Goal: Entertainment & Leisure: Consume media (video, audio)

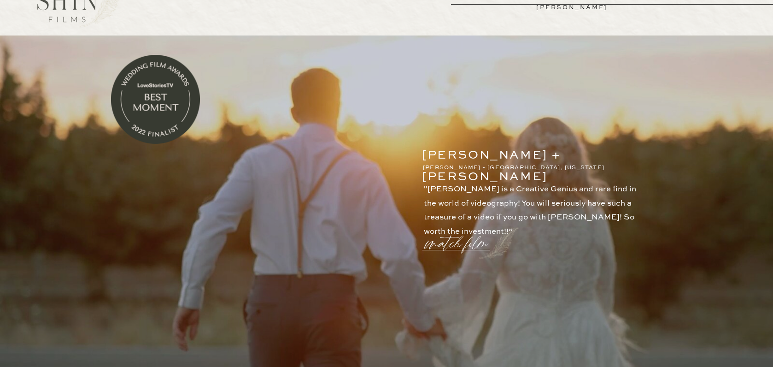
scroll to position [81, 0]
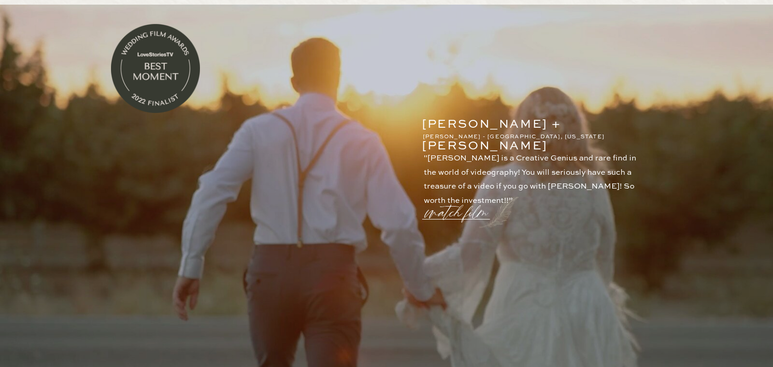
click at [430, 215] on p "watch film" at bounding box center [459, 206] width 66 height 35
click at [593, 74] on icon at bounding box center [606, 66] width 33 height 37
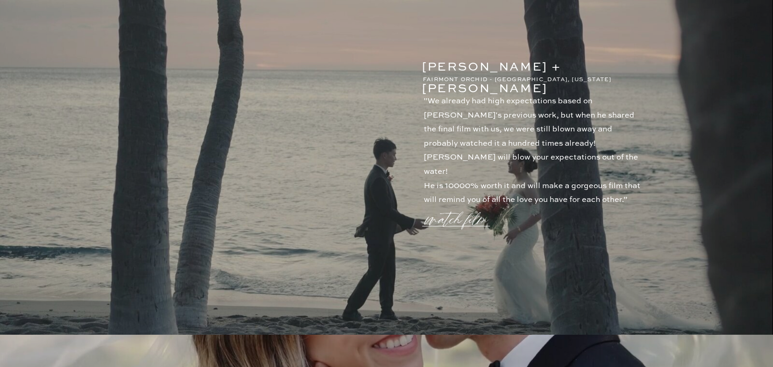
scroll to position [527, 0]
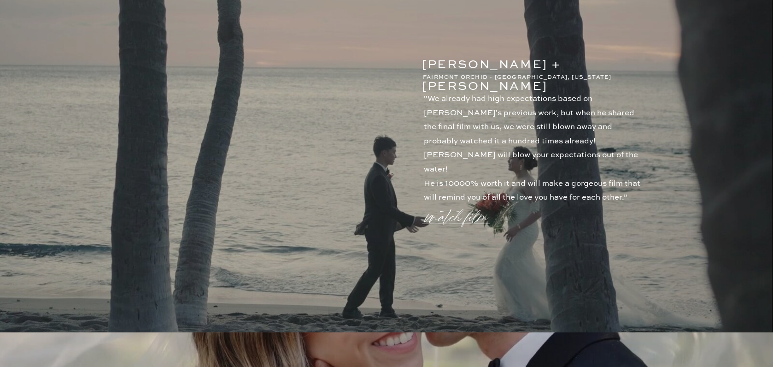
click at [471, 225] on p "watch film" at bounding box center [459, 211] width 66 height 35
click at [598, 72] on icon at bounding box center [607, 65] width 27 height 27
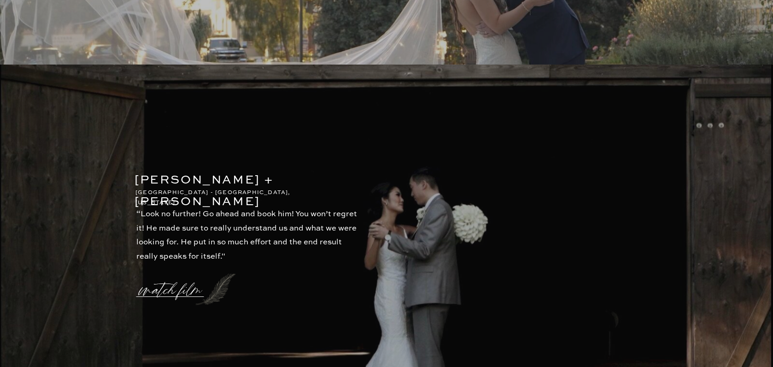
scroll to position [1961, 0]
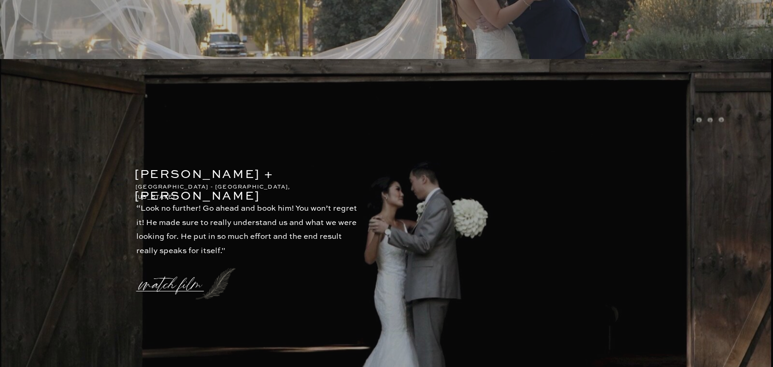
click at [167, 287] on p "watch film" at bounding box center [173, 278] width 66 height 35
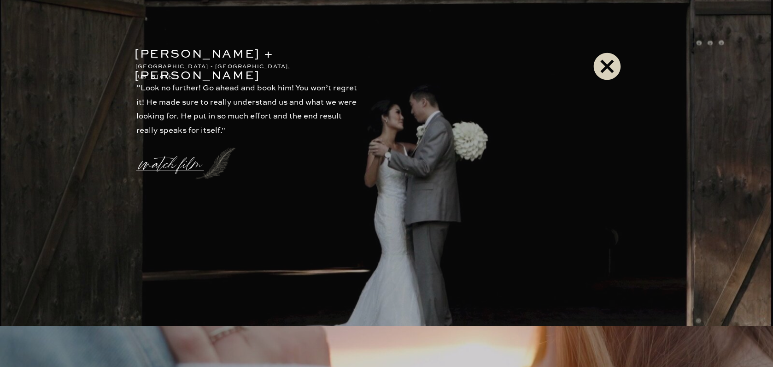
scroll to position [2086, 0]
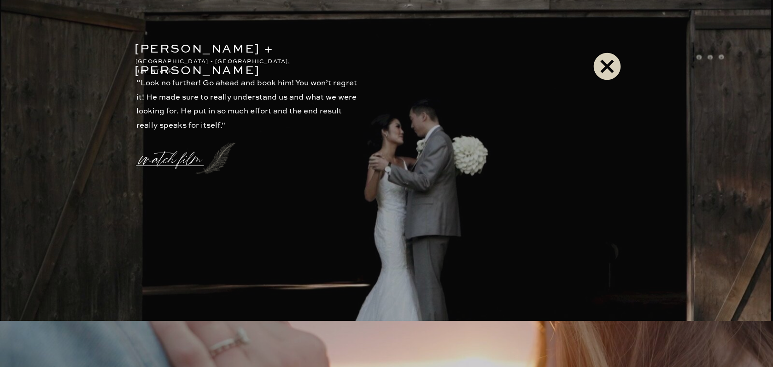
click at [611, 65] on icon at bounding box center [607, 65] width 27 height 27
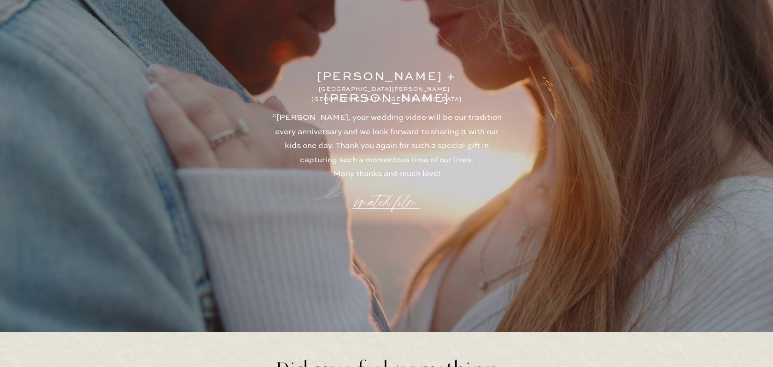
scroll to position [2419, 0]
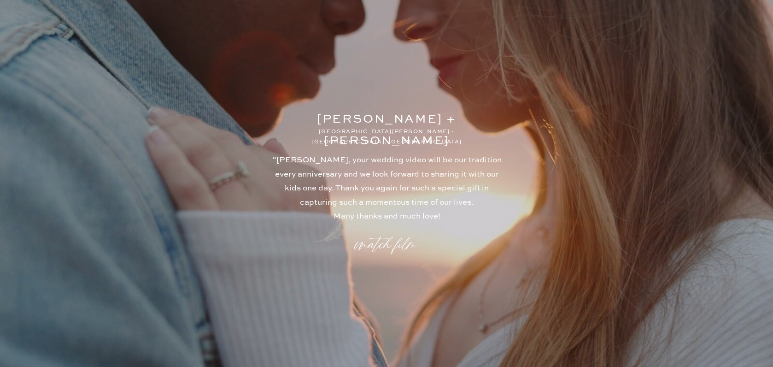
click at [387, 242] on p "watch film" at bounding box center [386, 238] width 66 height 35
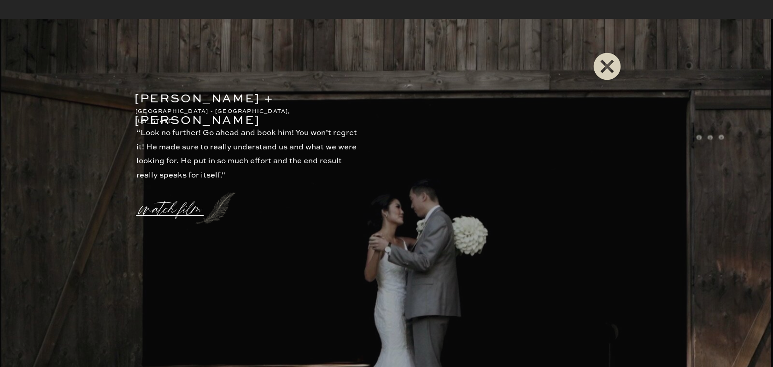
scroll to position [1974, 0]
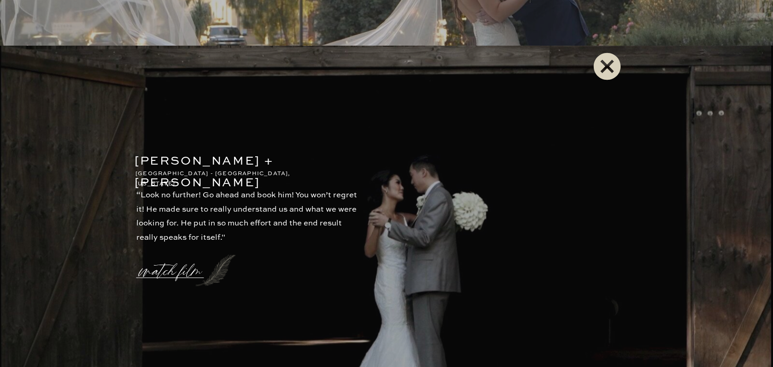
click at [614, 67] on icon at bounding box center [607, 65] width 27 height 27
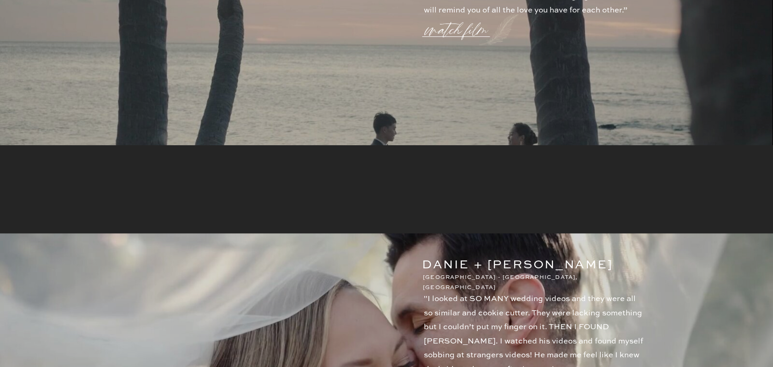
scroll to position [0, 0]
